Goal: Transaction & Acquisition: Book appointment/travel/reservation

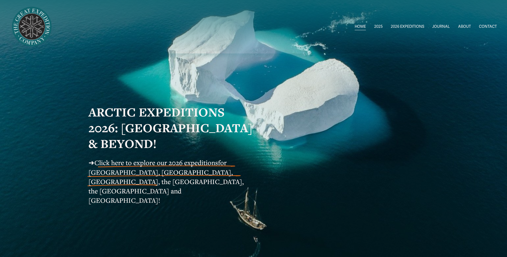
click at [414, 26] on span "2026 EXPEDITIONS" at bounding box center [407, 26] width 33 height 7
click at [162, 166] on span "Click here to explore our 2026 expeditions" at bounding box center [156, 162] width 124 height 9
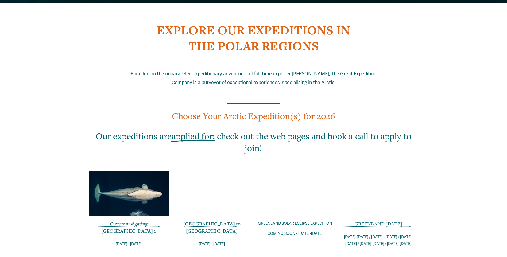
scroll to position [321, 0]
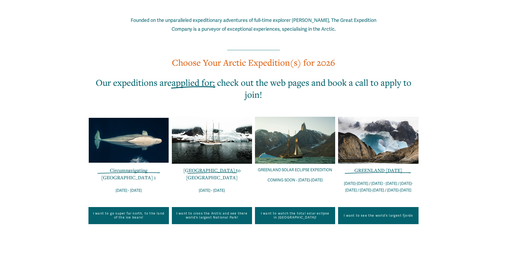
click at [379, 167] on span "GREENLAND [DATE]" at bounding box center [378, 170] width 48 height 6
click at [382, 133] on div at bounding box center [378, 140] width 80 height 47
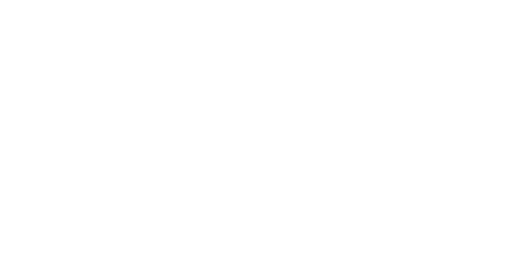
scroll to position [1182, 0]
